Goal: Task Accomplishment & Management: Use online tool/utility

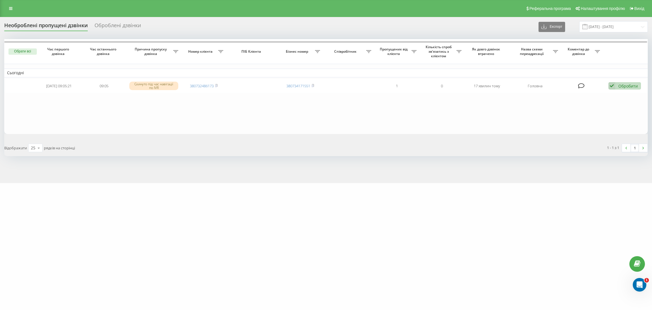
click at [462, 180] on div "Необроблені пропущені дзвінки Оброблені дзвінки Експорт .csv .xlsx 19.08.2025 -…" at bounding box center [326, 100] width 652 height 166
click at [222, 152] on div "Відображати 25 10 25 50 100 рядків на сторінці" at bounding box center [163, 147] width 326 height 16
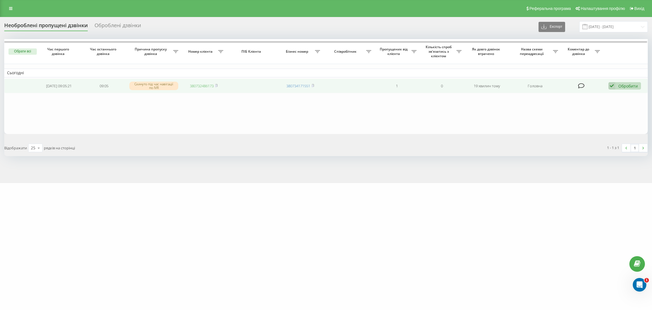
click at [201, 85] on link "380732486173" at bounding box center [202, 85] width 24 height 5
click at [620, 86] on div "Обробити" at bounding box center [628, 85] width 20 height 5
click at [603, 97] on div "Не вдалося зв'язатися" at bounding box center [588, 95] width 106 height 10
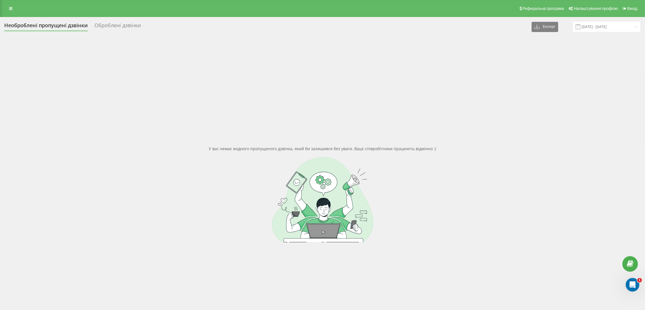
click at [603, 129] on div "У вас немає жодного пропущеного дзвінка, який би залишився без уваги. Ваші спів…" at bounding box center [322, 194] width 637 height 310
click at [8, 10] on link at bounding box center [11, 9] width 10 height 8
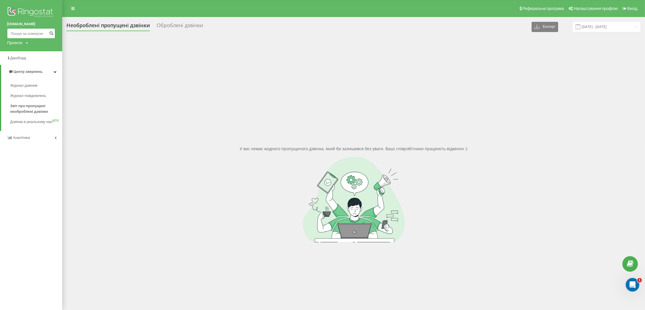
click at [28, 33] on input at bounding box center [31, 33] width 48 height 10
paste input "380666494223"
type input "380666494223"
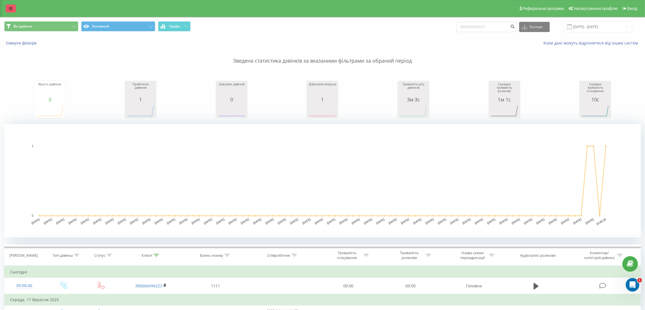
drag, startPoint x: 12, startPoint y: 6, endPoint x: 22, endPoint y: 34, distance: 29.8
click at [12, 6] on link at bounding box center [11, 9] width 10 height 8
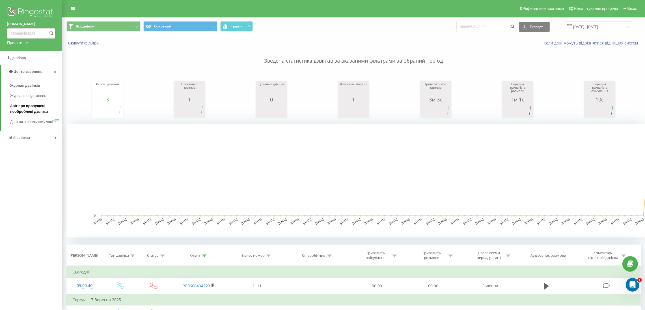
click at [24, 109] on span "Звіт про пропущені необроблені дзвінки" at bounding box center [34, 108] width 49 height 11
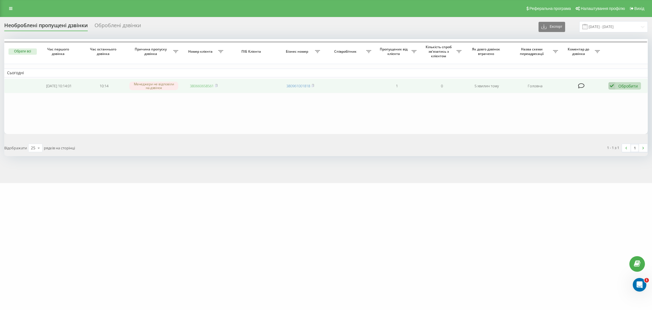
click at [197, 85] on link "380660658561" at bounding box center [202, 85] width 24 height 5
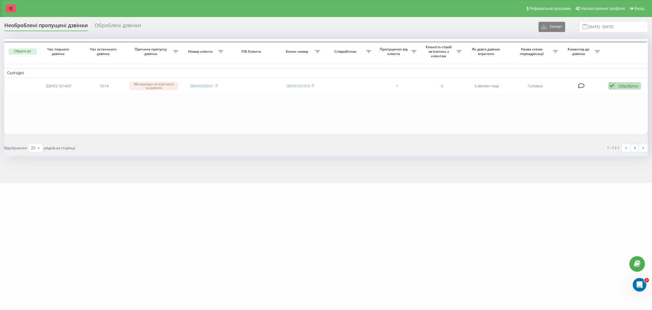
click at [11, 7] on icon at bounding box center [10, 9] width 3 height 4
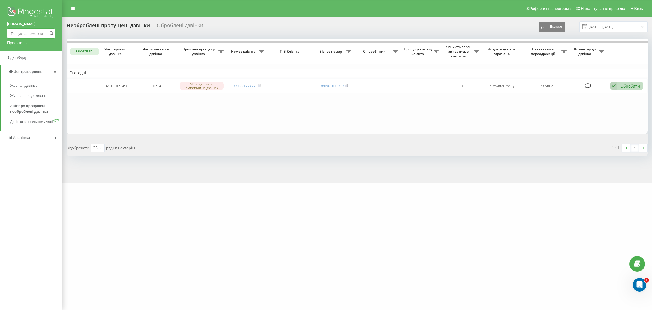
click at [30, 33] on input at bounding box center [31, 33] width 48 height 10
paste input "380660658561"
type input "380660658561"
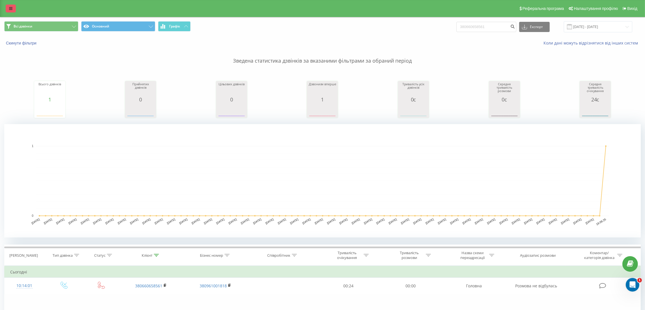
click at [8, 10] on link at bounding box center [11, 9] width 10 height 8
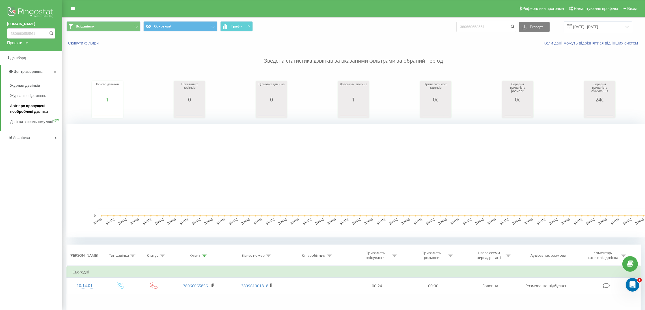
click at [25, 107] on span "Звіт про пропущені необроблені дзвінки" at bounding box center [34, 108] width 49 height 11
